Goal: Transaction & Acquisition: Book appointment/travel/reservation

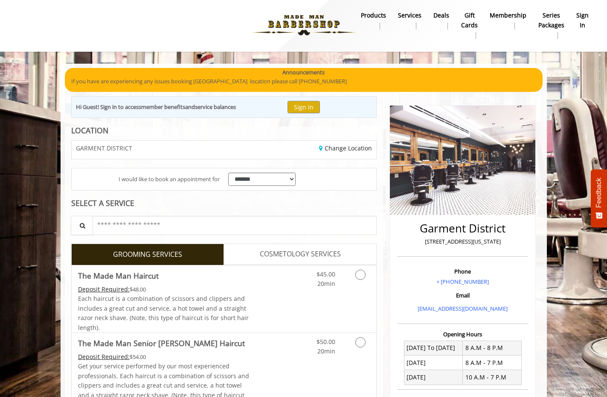
scroll to position [3, 0]
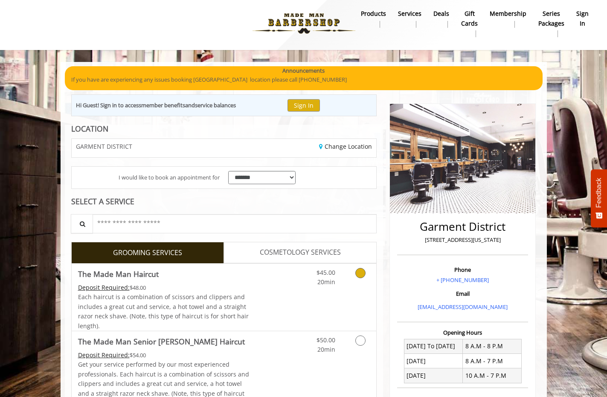
click at [375, 274] on div "Grooming services" at bounding box center [359, 274] width 35 height 23
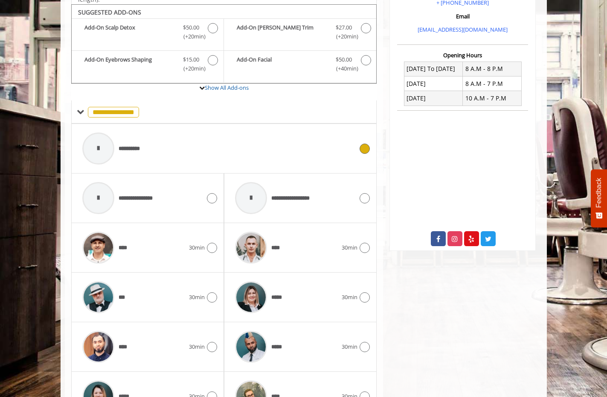
scroll to position [282, 0]
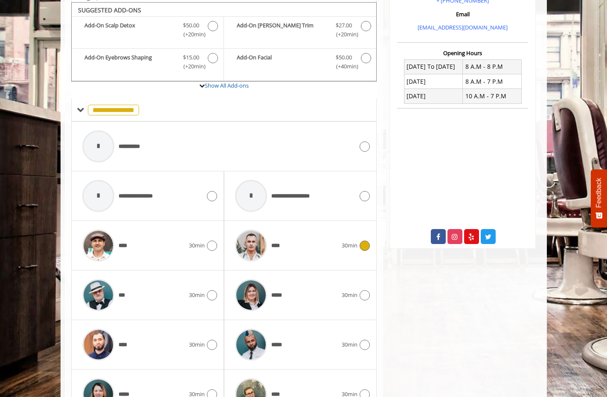
click at [364, 243] on icon at bounding box center [365, 245] width 10 height 10
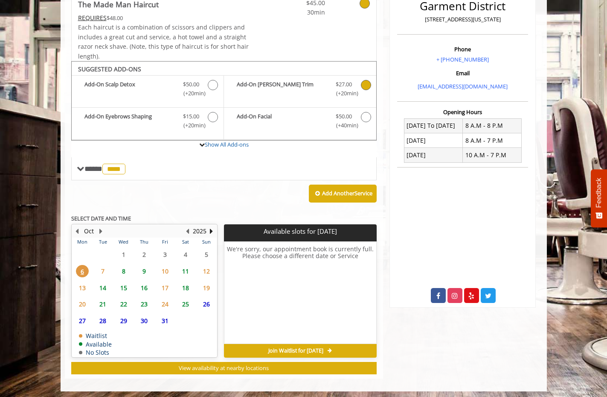
scroll to position [222, 0]
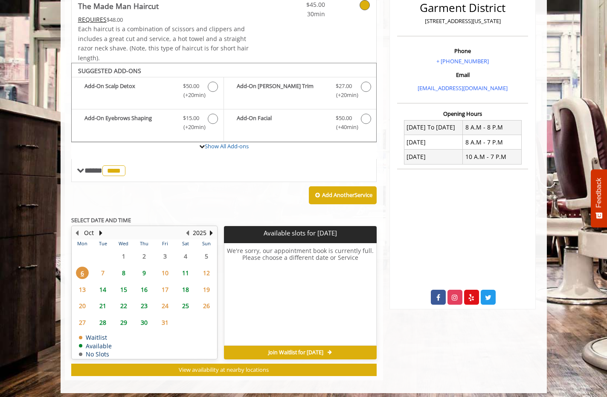
click at [143, 266] on span "9" at bounding box center [144, 272] width 13 height 12
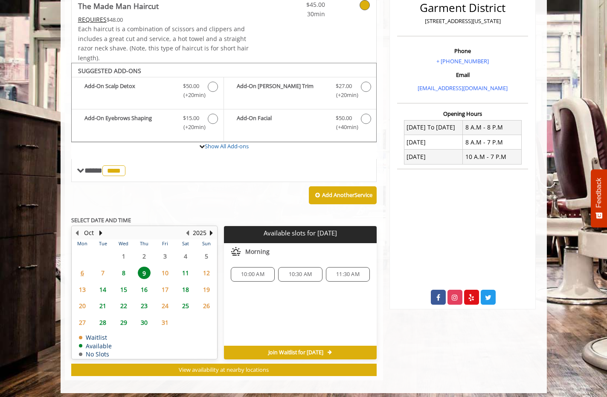
click at [187, 270] on span "11" at bounding box center [185, 272] width 13 height 12
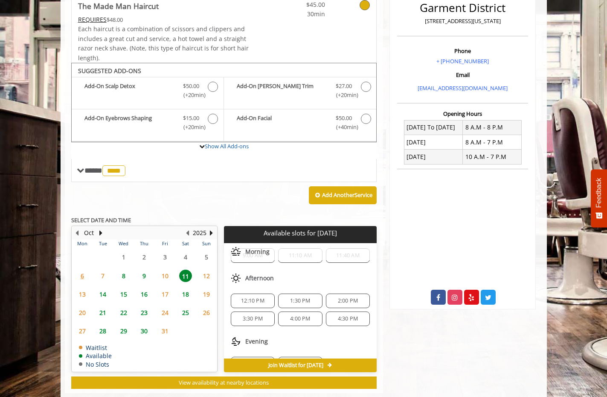
scroll to position [21, 0]
click at [342, 295] on span "2:00 PM" at bounding box center [348, 298] width 20 height 7
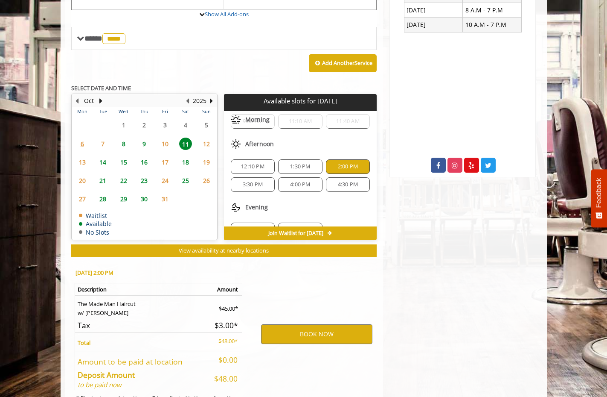
scroll to position [386, 0]
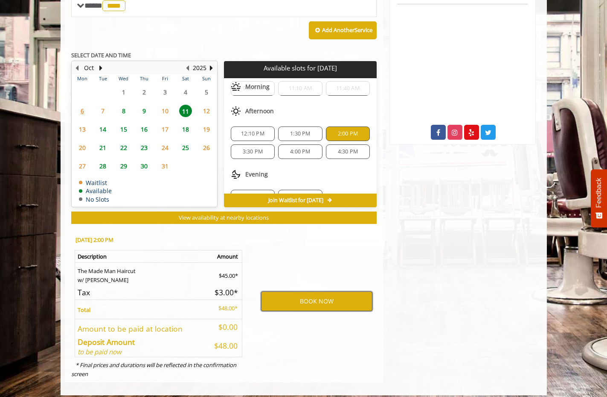
click at [342, 297] on button "BOOK NOW" at bounding box center [316, 301] width 111 height 20
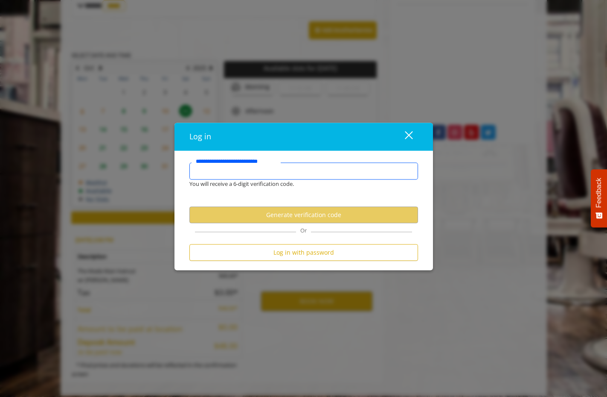
type input "**********"
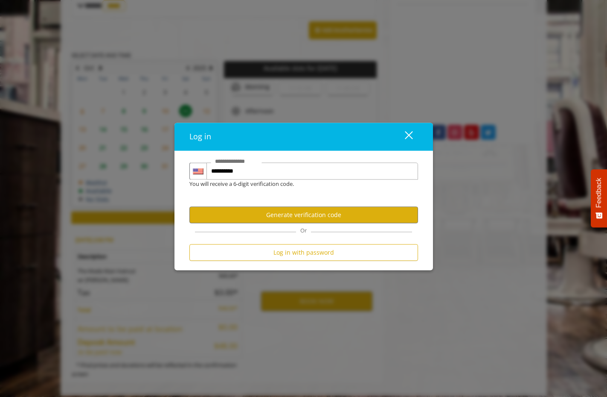
scroll to position [0, 0]
click at [348, 218] on button "Generate verification code" at bounding box center [304, 215] width 229 height 17
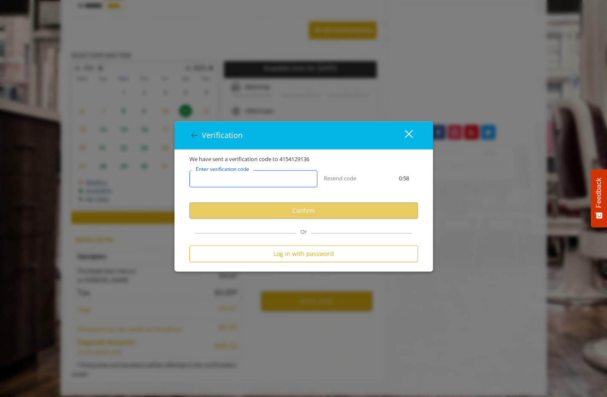
click at [270, 179] on input "Enter verification code" at bounding box center [254, 178] width 128 height 17
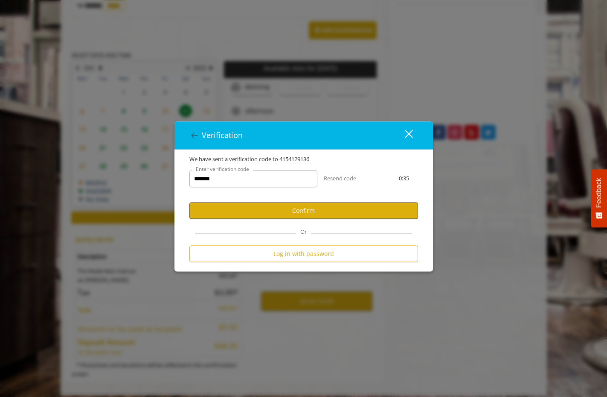
click at [298, 207] on button "Confirm" at bounding box center [304, 210] width 229 height 17
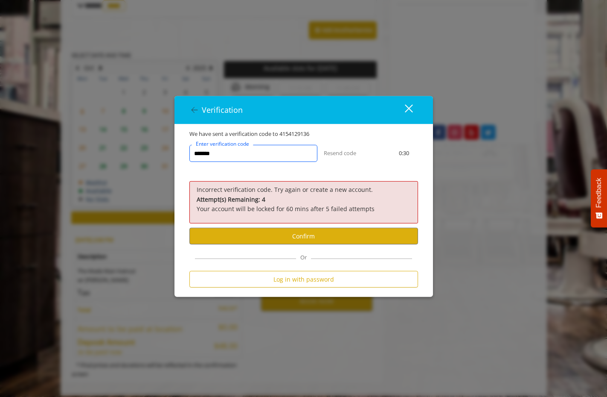
click at [207, 153] on input "*******" at bounding box center [254, 153] width 128 height 17
type input "******"
click at [232, 237] on button "Confirm" at bounding box center [304, 236] width 229 height 17
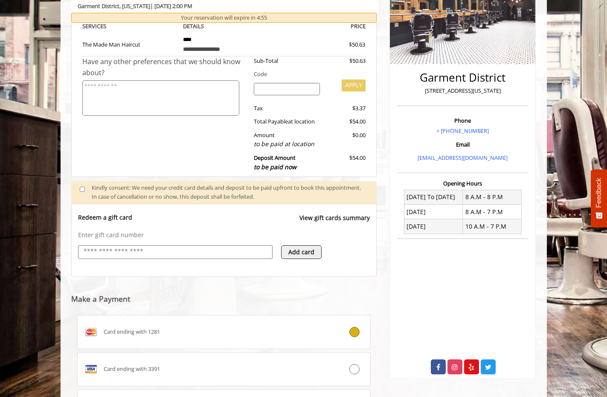
scroll to position [188, 0]
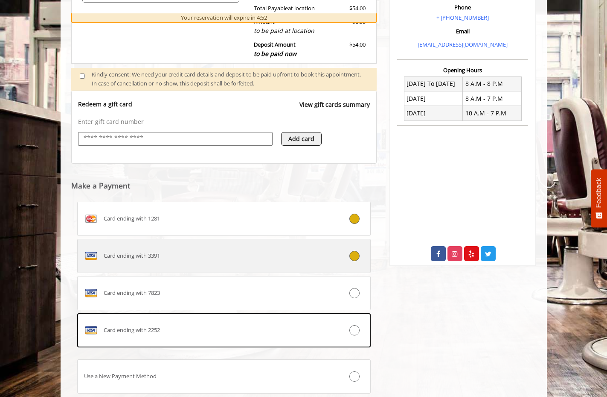
click at [358, 251] on icon at bounding box center [355, 256] width 10 height 10
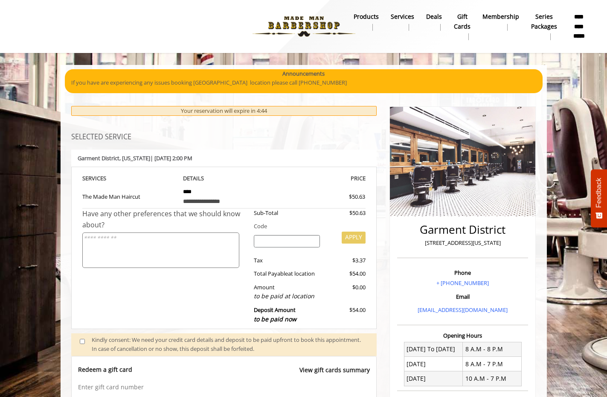
scroll to position [0, 0]
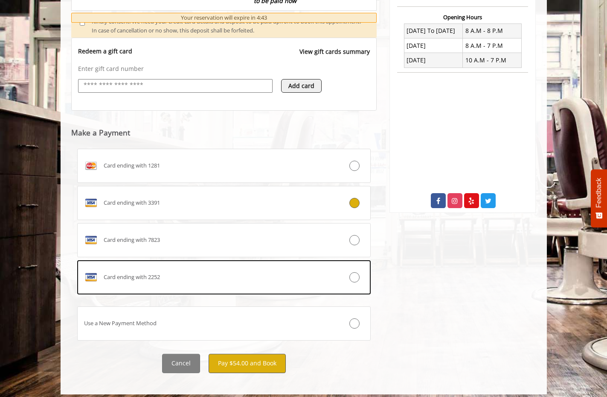
click at [267, 360] on button "Pay $54.00 and Book" at bounding box center [247, 362] width 77 height 19
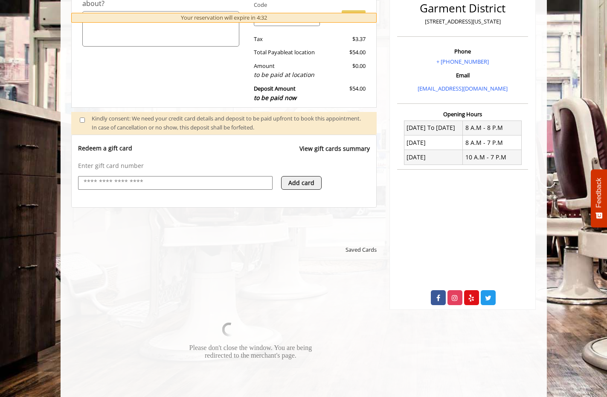
scroll to position [298, 0]
